Goal: Information Seeking & Learning: Learn about a topic

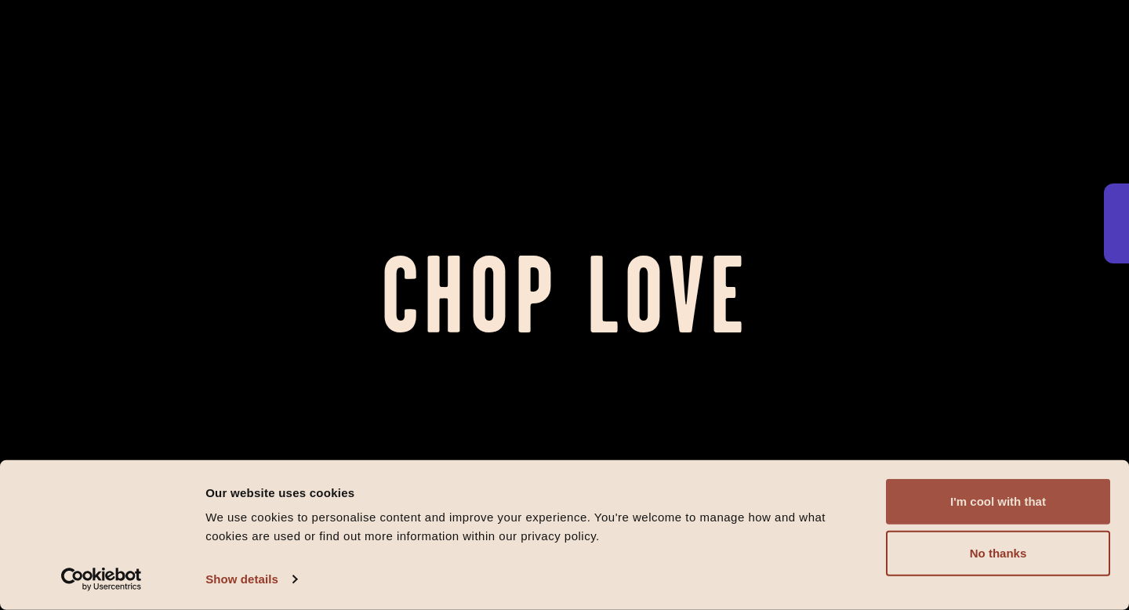
click at [984, 506] on button "I'm cool with that" at bounding box center [998, 501] width 224 height 45
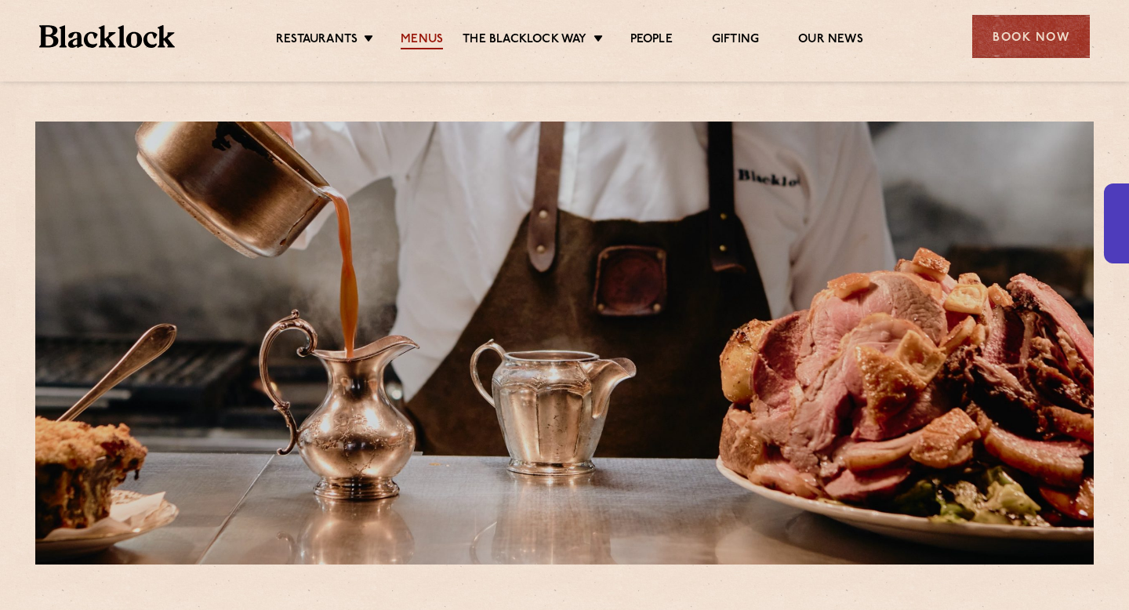
click at [420, 40] on link "Menus" at bounding box center [422, 40] width 42 height 17
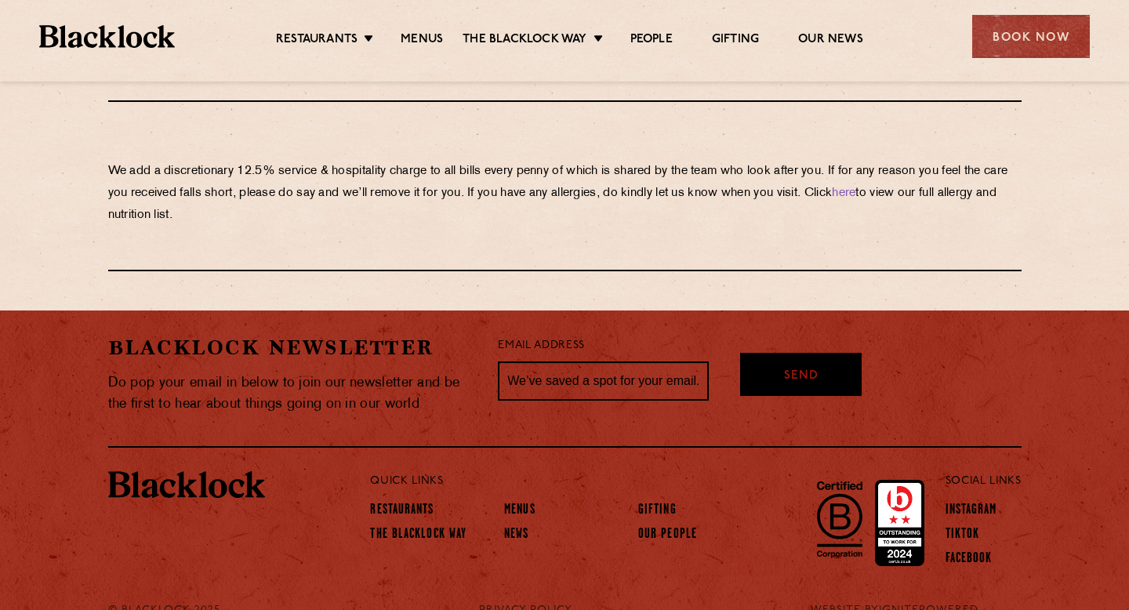
scroll to position [2775, 0]
